Goal: Task Accomplishment & Management: Use online tool/utility

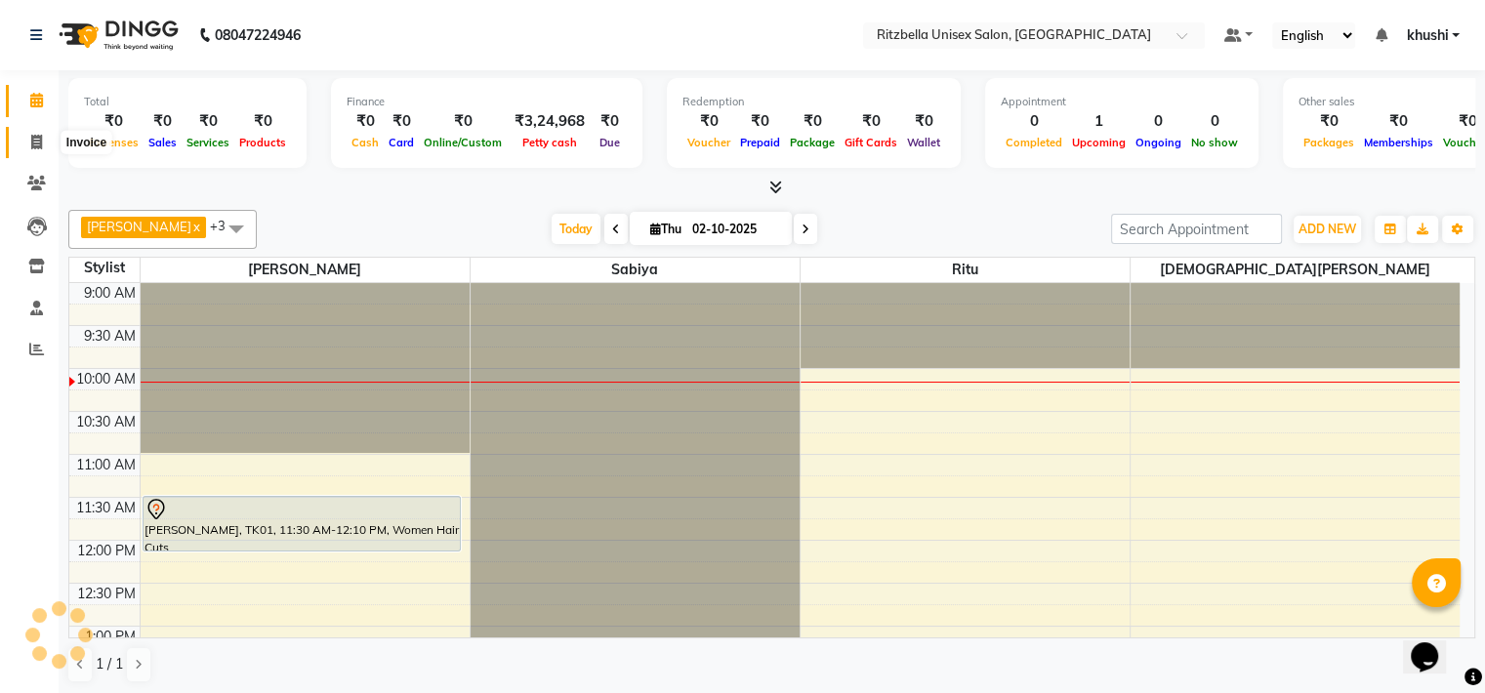
click at [43, 136] on span at bounding box center [37, 143] width 34 height 22
select select "service"
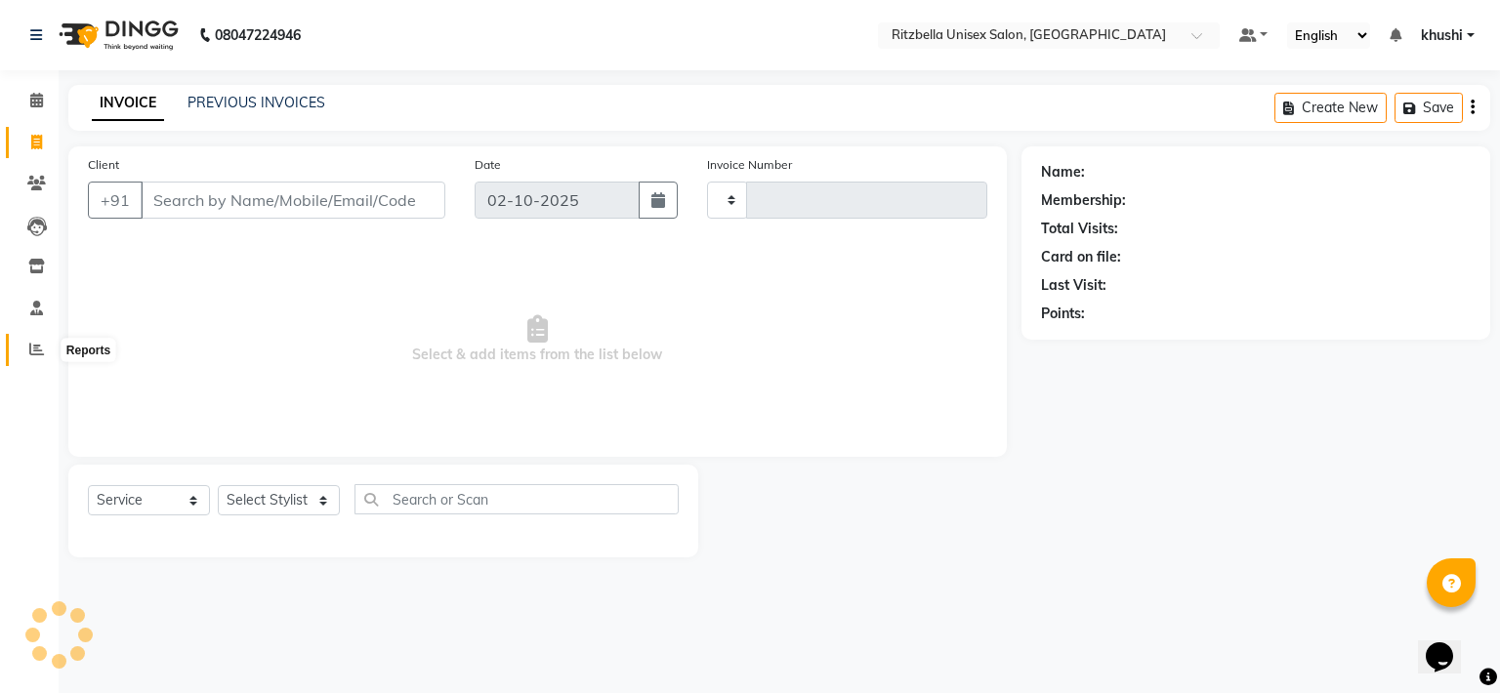
click at [31, 358] on span at bounding box center [37, 350] width 34 height 22
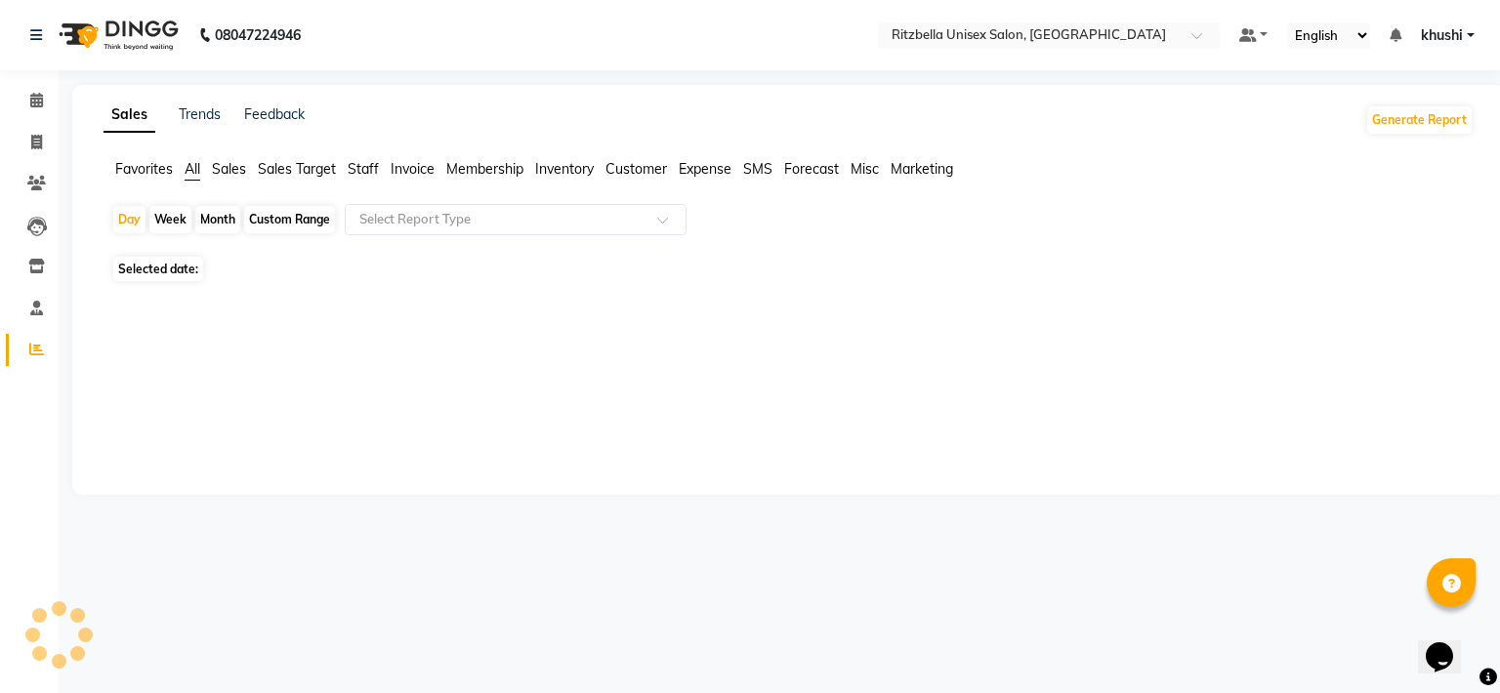
click at [225, 227] on div "Month" at bounding box center [217, 219] width 45 height 27
select select "10"
select select "2025"
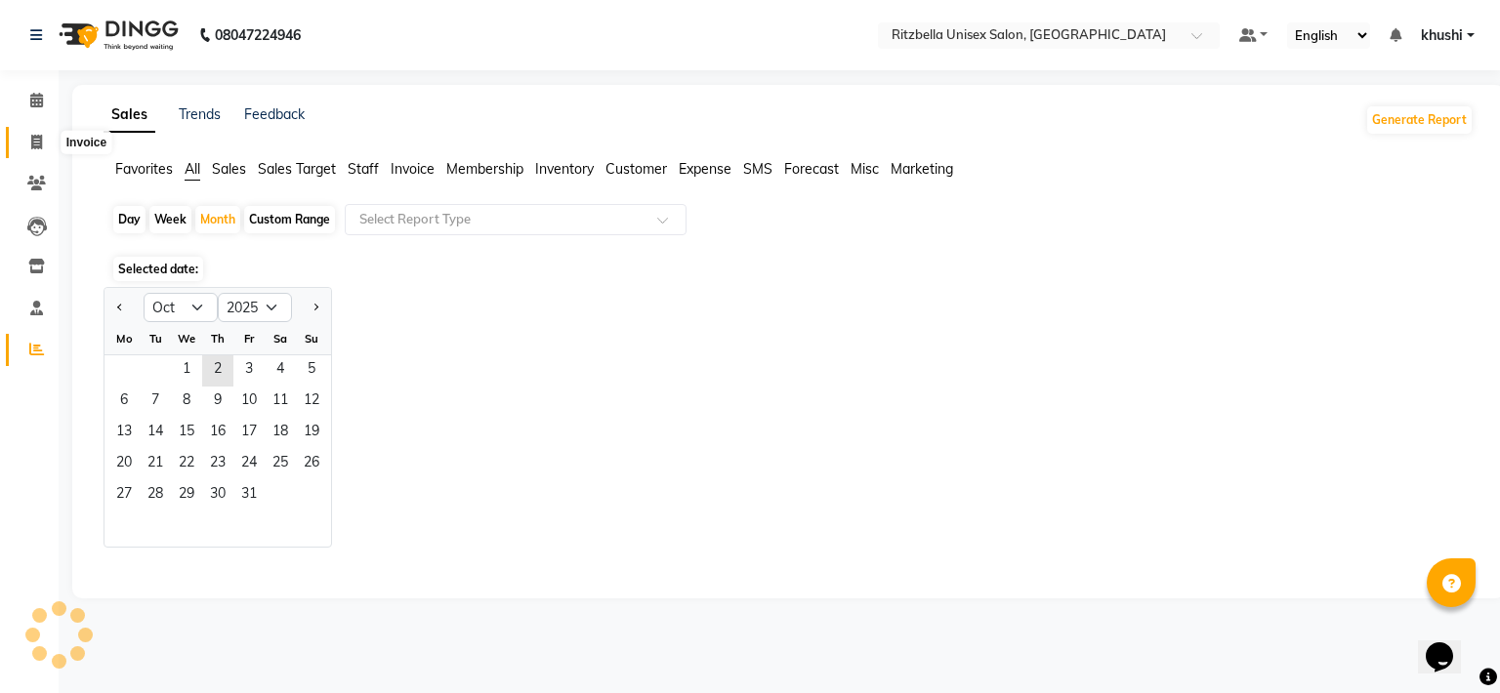
click at [28, 145] on span at bounding box center [37, 143] width 34 height 22
select select "service"
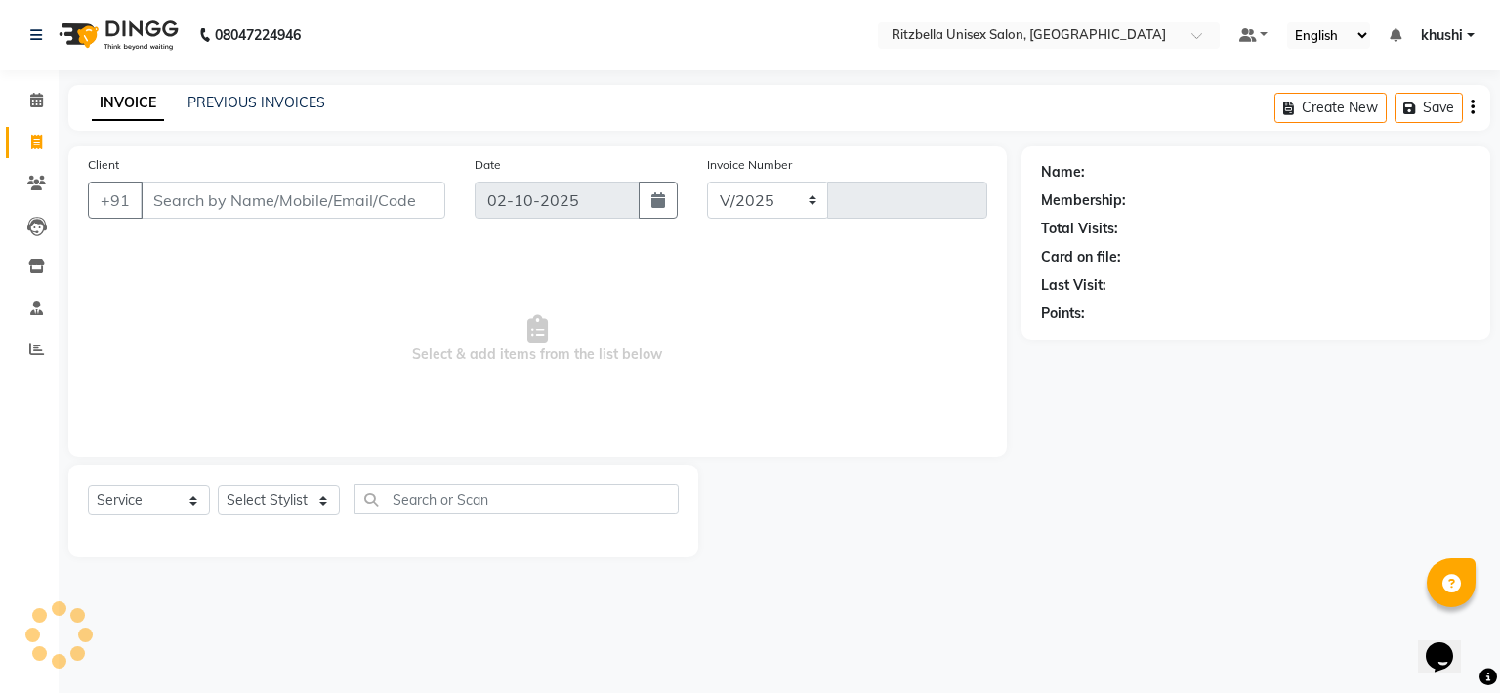
select select "6870"
type input "1018"
